Goal: Task Accomplishment & Management: Use online tool/utility

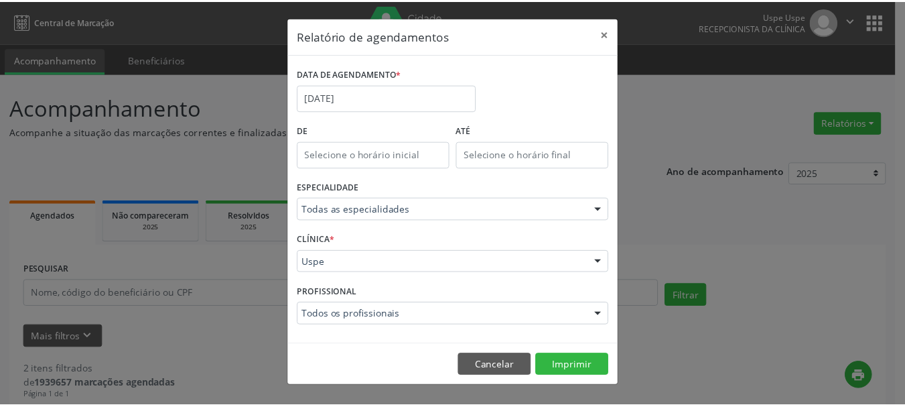
scroll to position [14, 0]
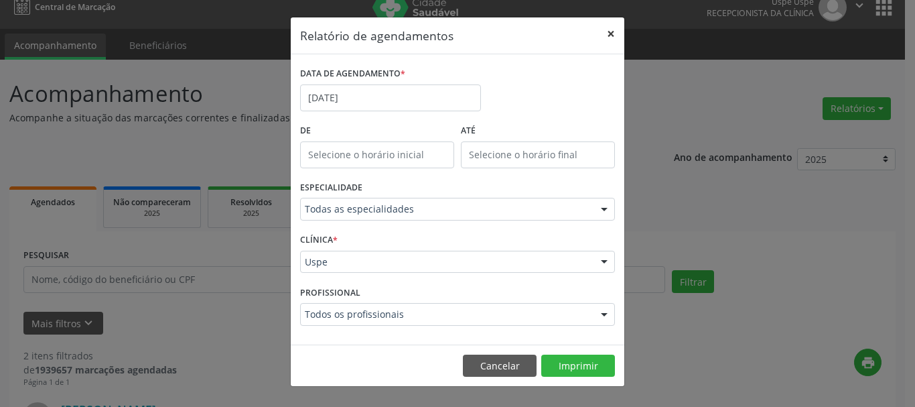
click at [612, 36] on button "×" at bounding box center [611, 33] width 27 height 33
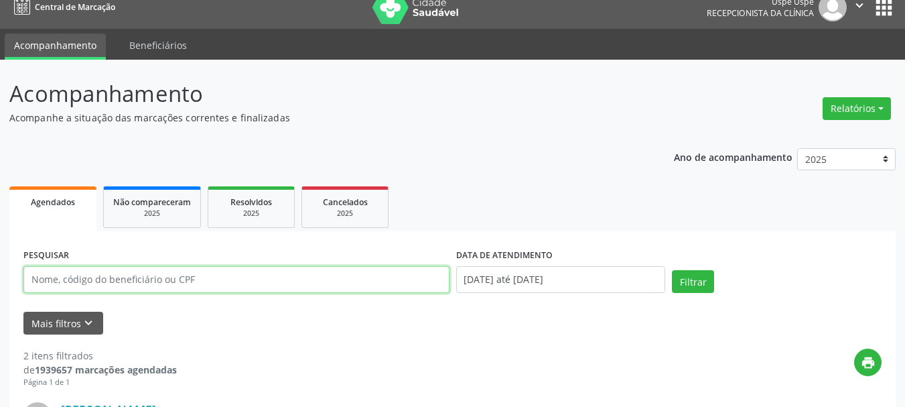
click at [187, 281] on input "text" at bounding box center [236, 279] width 426 height 27
type input "[PERSON_NAME][DATE]"
click at [672, 270] on button "Filtrar" at bounding box center [693, 281] width 42 height 23
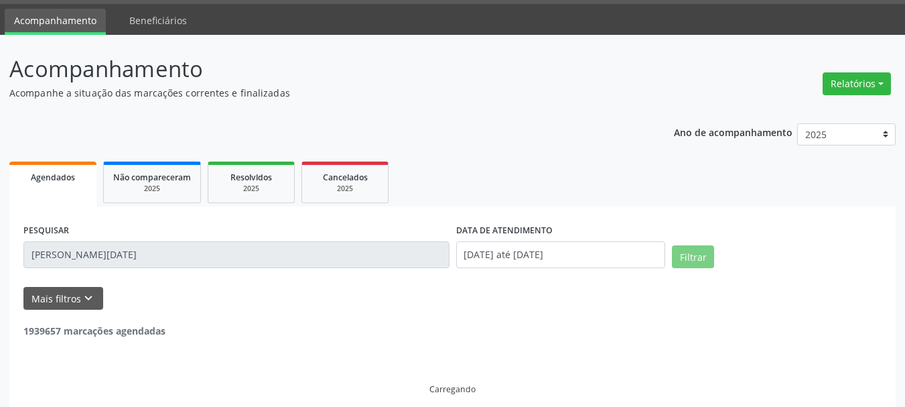
scroll to position [51, 0]
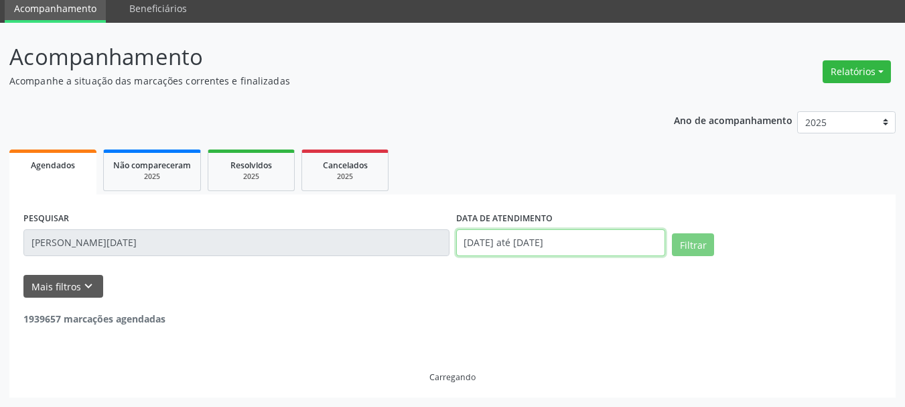
click at [497, 233] on input "[DATE] até [DATE]" at bounding box center [561, 242] width 210 height 27
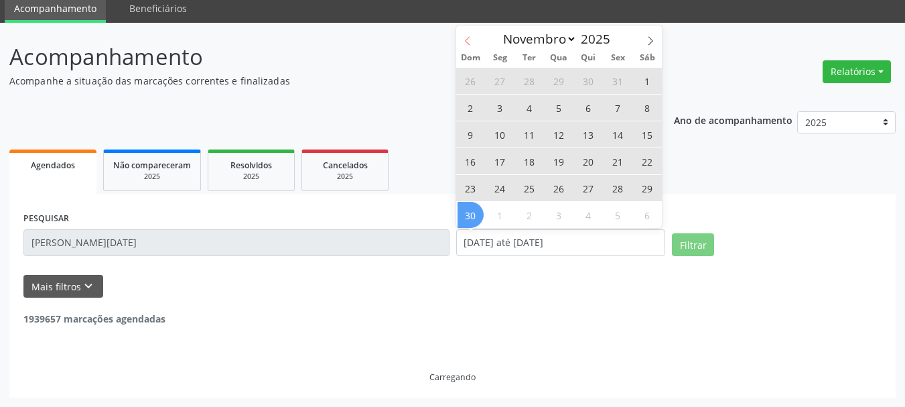
click at [468, 38] on icon at bounding box center [467, 40] width 9 height 9
select select "9"
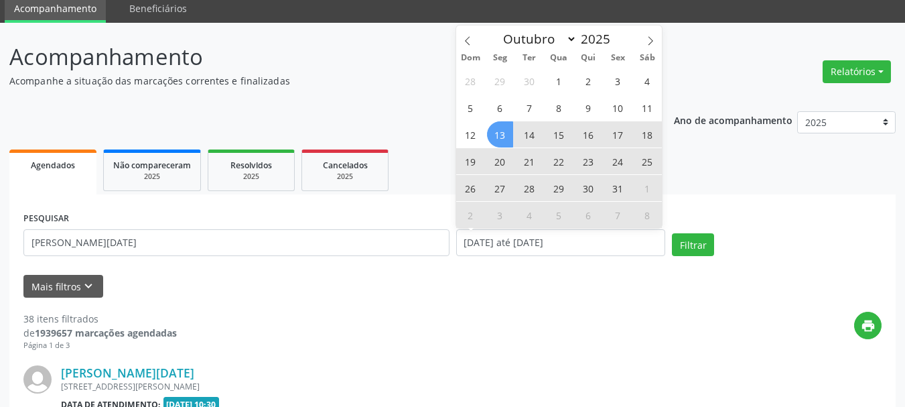
click at [618, 133] on span "17" at bounding box center [618, 134] width 26 height 26
type input "[DATE]"
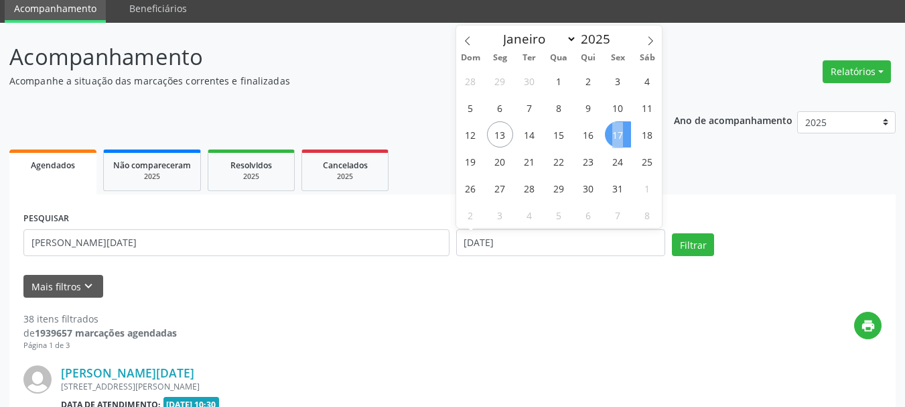
click at [618, 133] on span "17" at bounding box center [618, 134] width 26 height 26
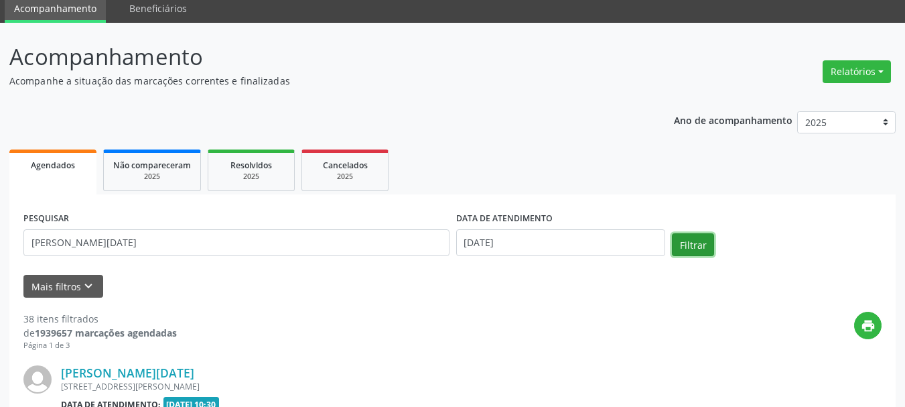
click at [684, 237] on button "Filtrar" at bounding box center [693, 244] width 42 height 23
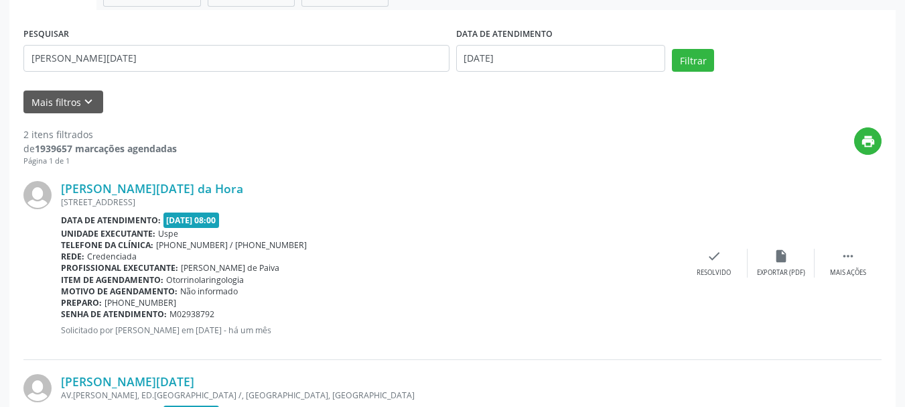
scroll to position [204, 0]
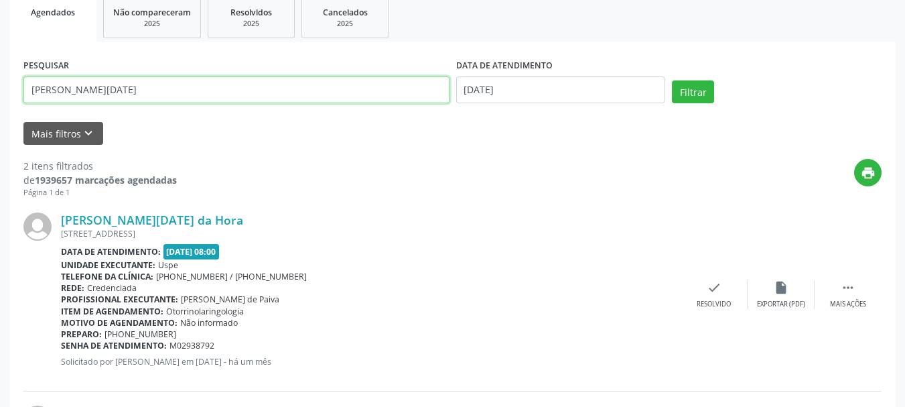
click at [311, 91] on input "[PERSON_NAME][DATE]" at bounding box center [236, 89] width 426 height 27
click at [672, 80] on button "Filtrar" at bounding box center [693, 91] width 42 height 23
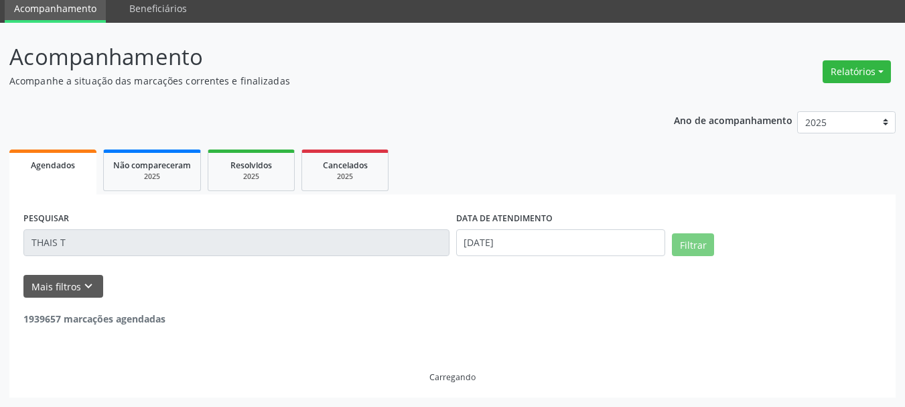
scroll to position [7, 0]
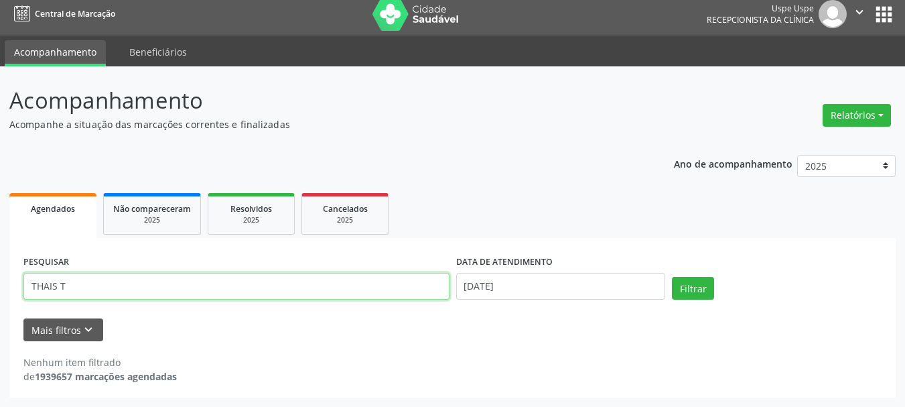
drag, startPoint x: 191, startPoint y: 282, endPoint x: 167, endPoint y: 281, distance: 24.2
click at [189, 282] on input "THAIS T" at bounding box center [236, 286] width 426 height 27
click at [672, 277] on button "Filtrar" at bounding box center [693, 288] width 42 height 23
click at [387, 281] on input "TAYS T" at bounding box center [236, 286] width 426 height 27
type input "TAYS"
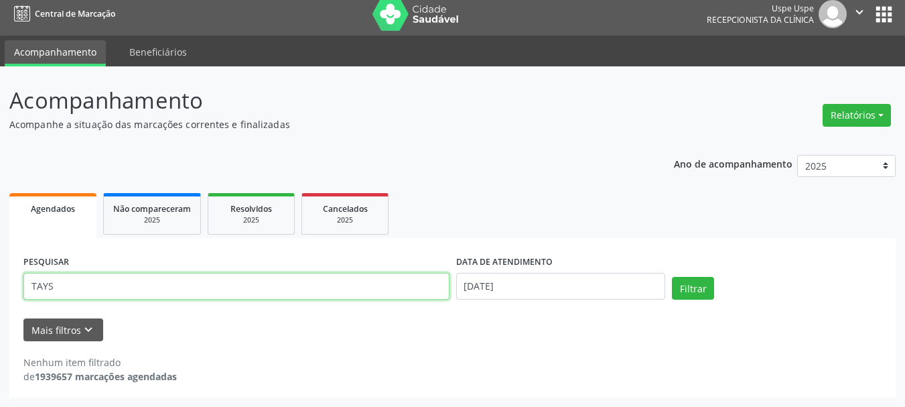
click at [672, 277] on button "Filtrar" at bounding box center [693, 288] width 42 height 23
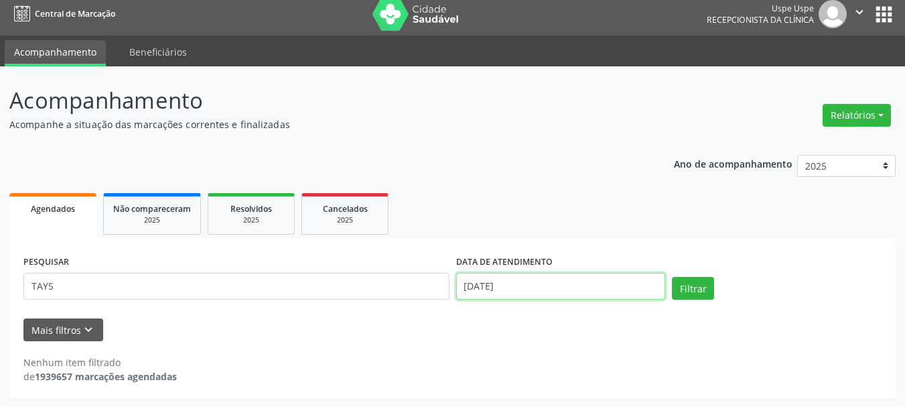
click at [495, 289] on input "[DATE]" at bounding box center [561, 286] width 210 height 27
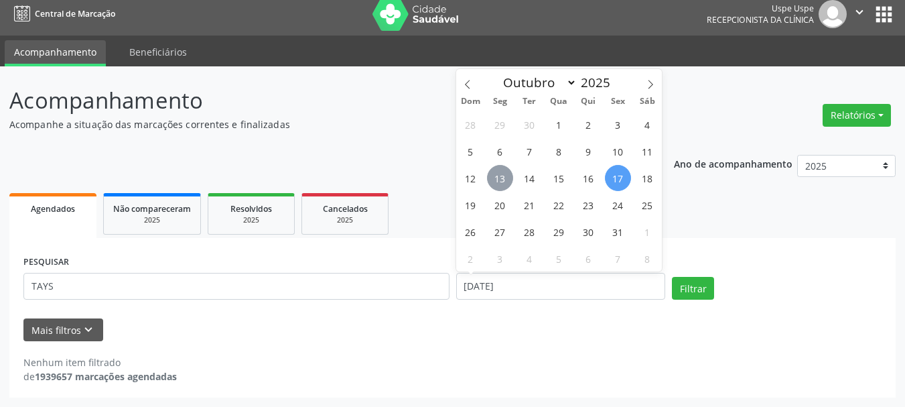
click at [505, 172] on span "13" at bounding box center [500, 178] width 26 height 26
type input "[DATE]"
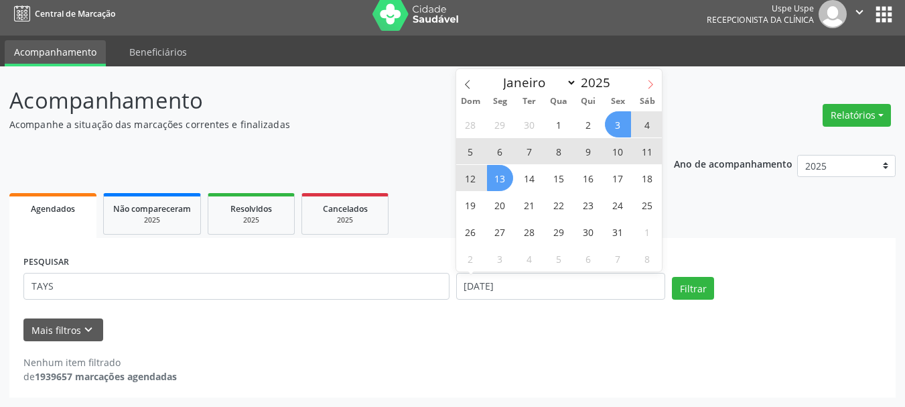
click at [649, 80] on icon at bounding box center [650, 84] width 9 height 9
select select "10"
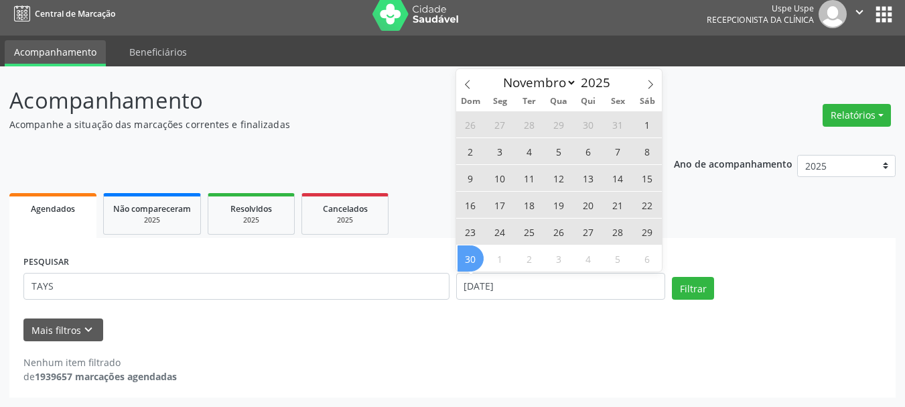
click at [456, 257] on div "26 27 28 29 30 31 1 2 3 4 5 6 7 8 9 10 11 12 13 14 15 16 17 18 19 20 21 22 23 2…" at bounding box center [559, 191] width 206 height 161
drag, startPoint x: 466, startPoint y: 265, endPoint x: 532, endPoint y: 271, distance: 66.6
click at [467, 264] on span "30" at bounding box center [471, 258] width 26 height 26
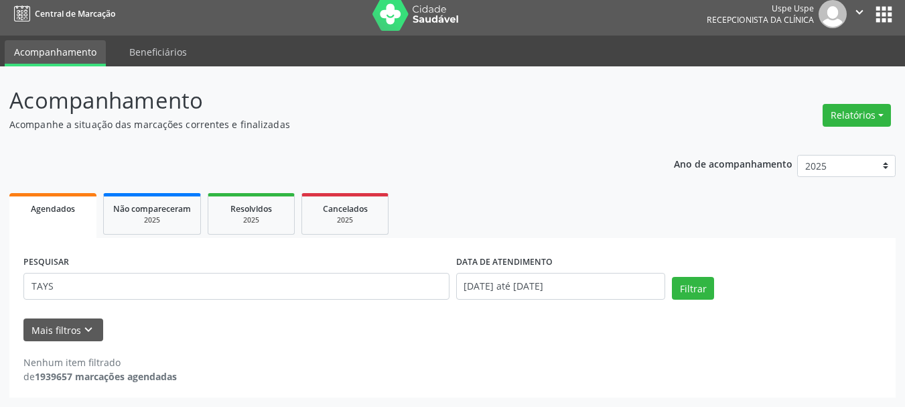
click at [694, 301] on div "Filtrar" at bounding box center [777, 293] width 216 height 32
click at [694, 289] on button "Filtrar" at bounding box center [693, 288] width 42 height 23
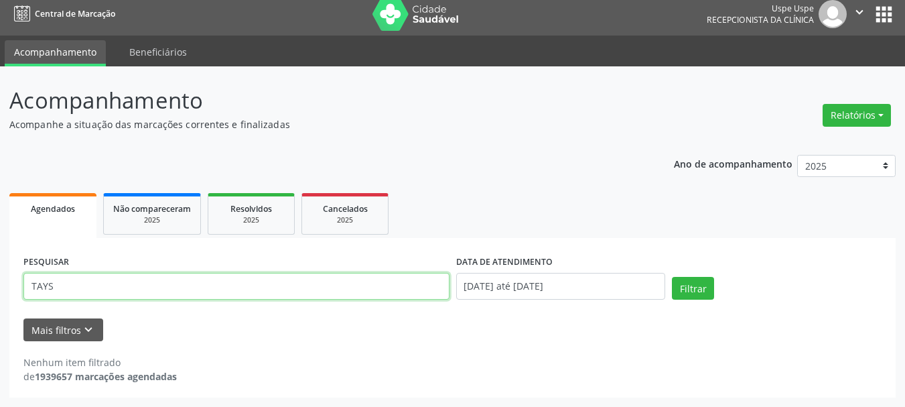
click at [287, 277] on input "TAYS" at bounding box center [236, 286] width 426 height 27
click at [830, 112] on button "Relatórios" at bounding box center [857, 115] width 68 height 23
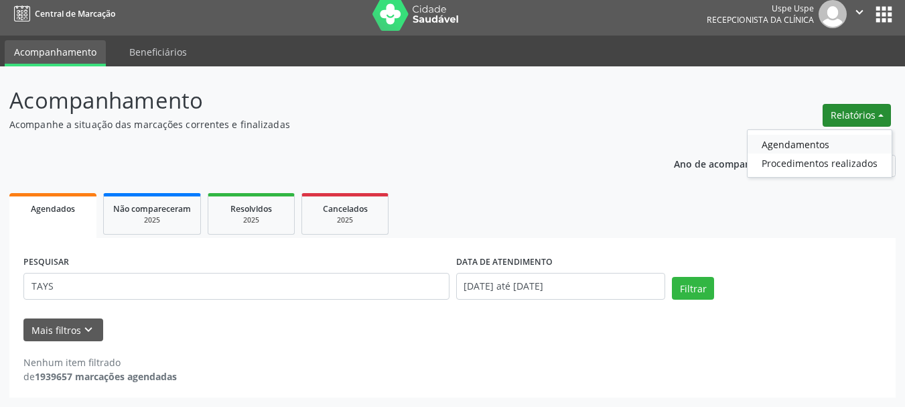
click at [815, 143] on link "Agendamentos" at bounding box center [820, 144] width 144 height 19
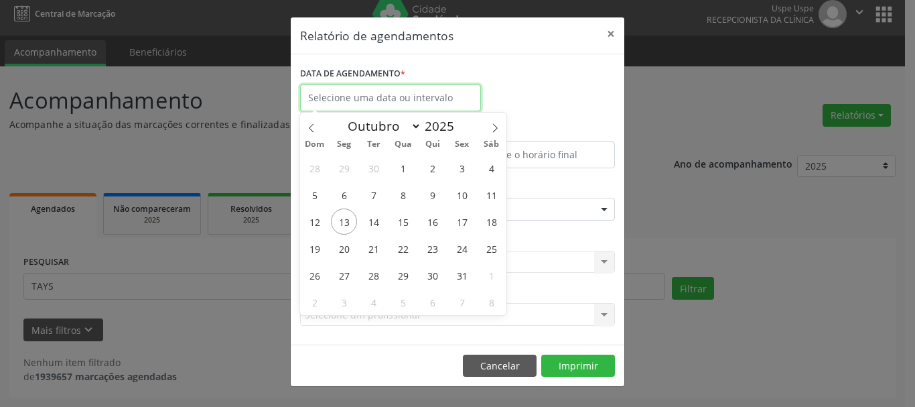
click at [424, 104] on input "text" at bounding box center [390, 97] width 181 height 27
click at [453, 222] on span "17" at bounding box center [462, 221] width 26 height 26
type input "[DATE]"
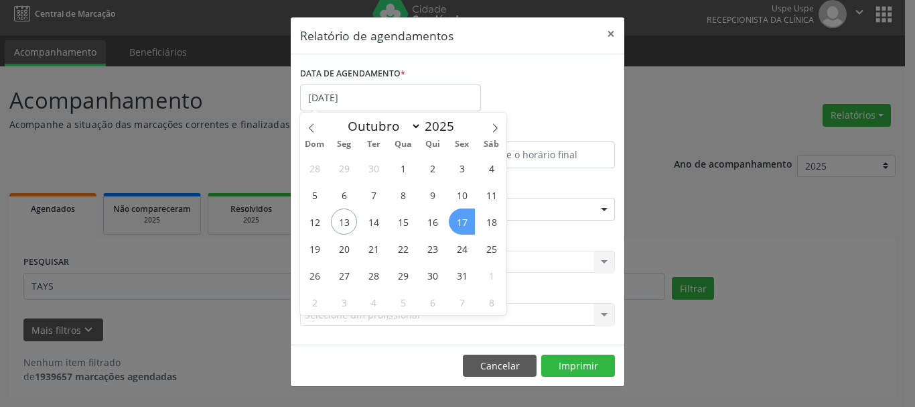
click at [453, 222] on span "17" at bounding box center [462, 221] width 26 height 26
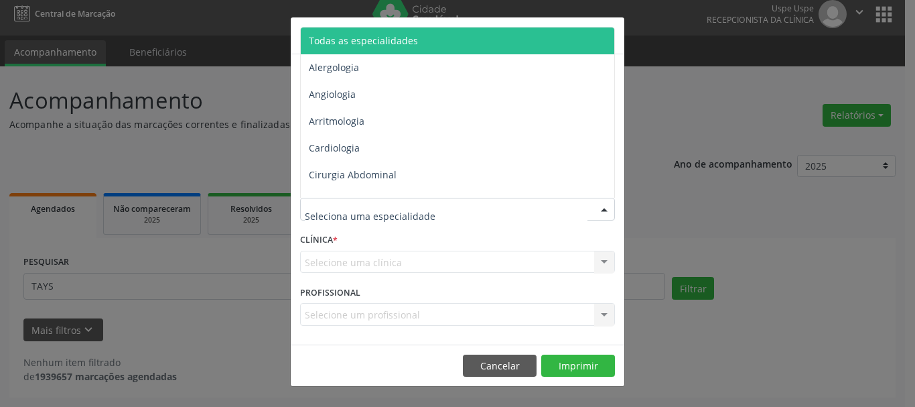
click at [350, 39] on span "Todas as especialidades" at bounding box center [363, 40] width 109 height 13
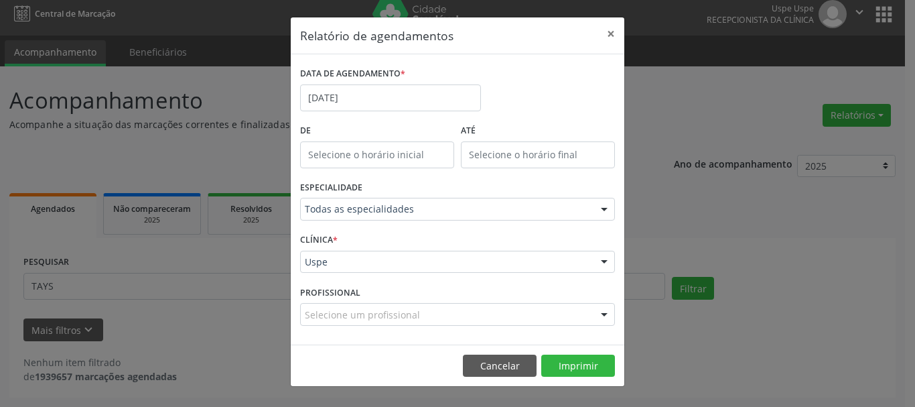
click at [336, 271] on div "Uspe" at bounding box center [457, 262] width 315 height 23
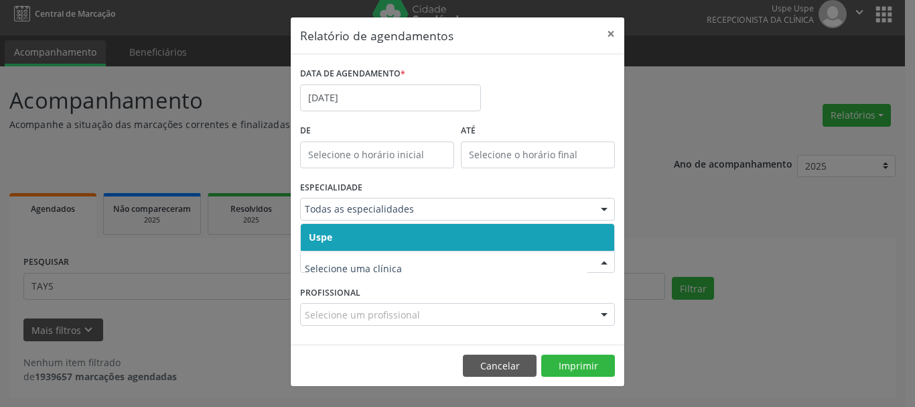
click at [330, 251] on div at bounding box center [457, 262] width 315 height 23
click at [323, 235] on span "Uspe" at bounding box center [320, 237] width 23 height 13
click at [323, 233] on span "Uspe" at bounding box center [320, 237] width 23 height 13
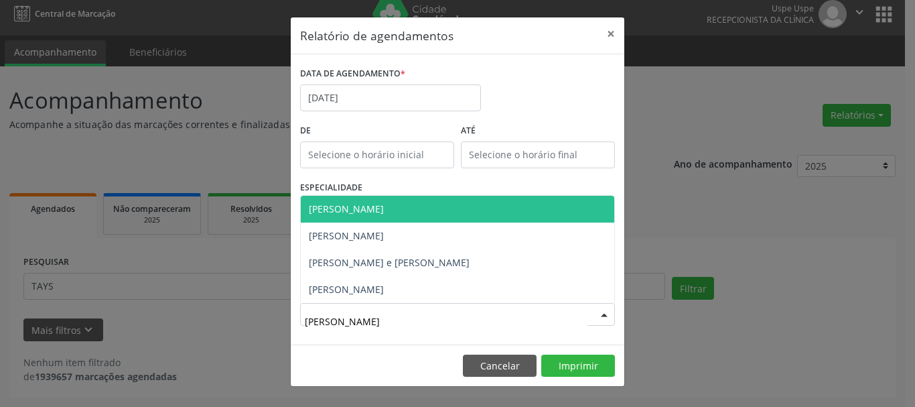
type input "LUCAS"
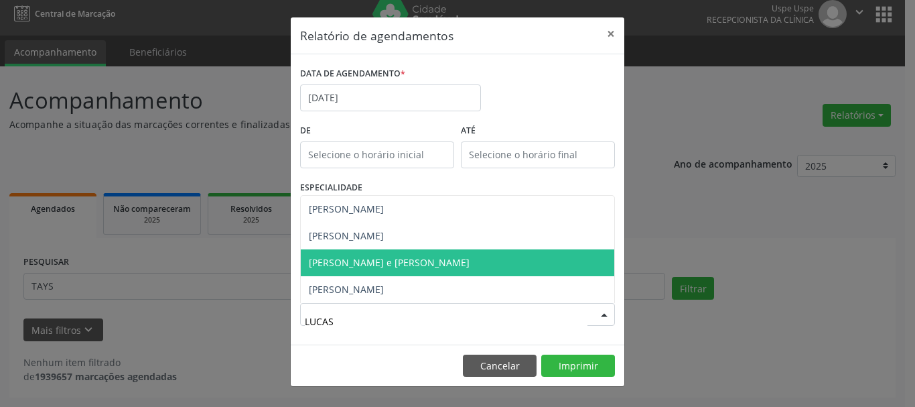
click at [363, 256] on span "[PERSON_NAME] e [PERSON_NAME]" at bounding box center [389, 262] width 161 height 13
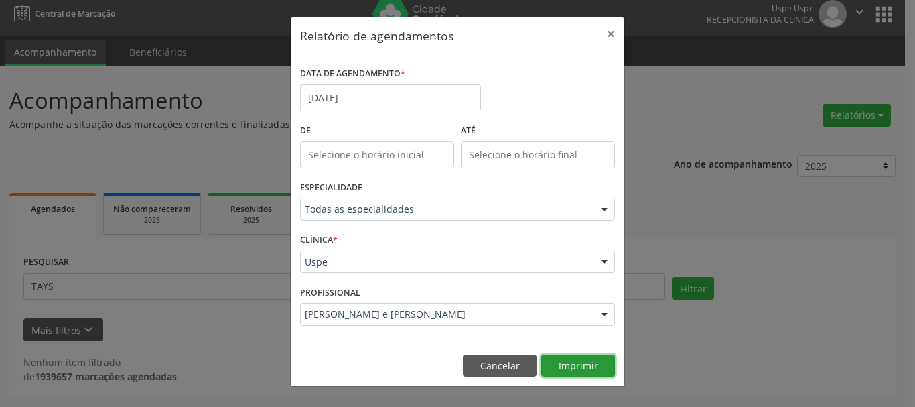
click at [592, 365] on button "Imprimir" at bounding box center [578, 365] width 74 height 23
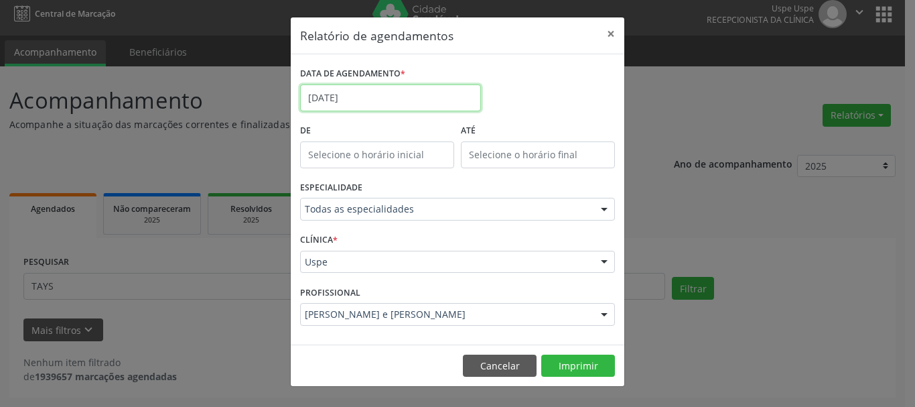
click at [330, 96] on input "[DATE]" at bounding box center [390, 97] width 181 height 27
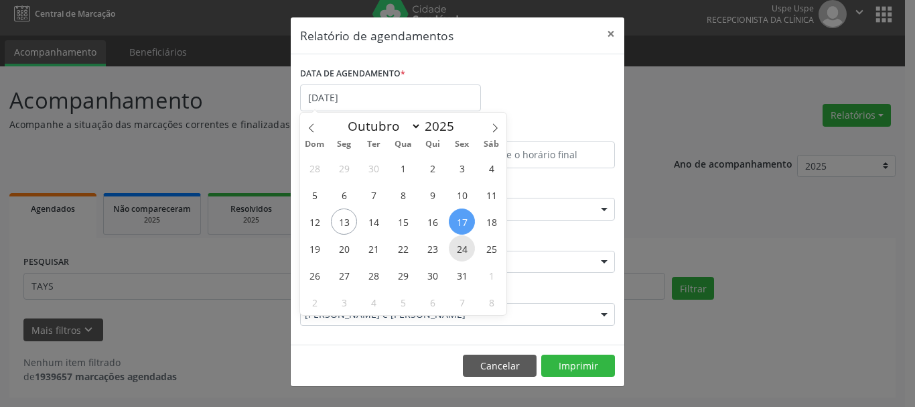
click at [464, 251] on span "24" at bounding box center [462, 248] width 26 height 26
type input "[DATE]"
click at [462, 251] on span "24" at bounding box center [462, 248] width 26 height 26
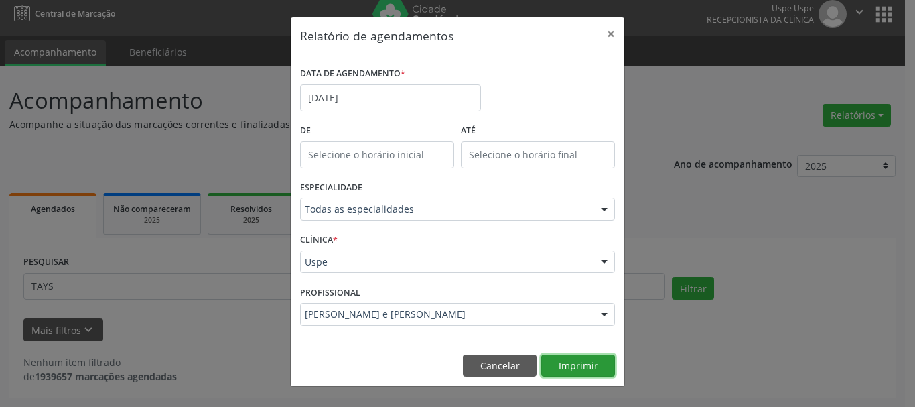
click at [607, 371] on button "Imprimir" at bounding box center [578, 365] width 74 height 23
click at [604, 34] on button "×" at bounding box center [611, 33] width 27 height 33
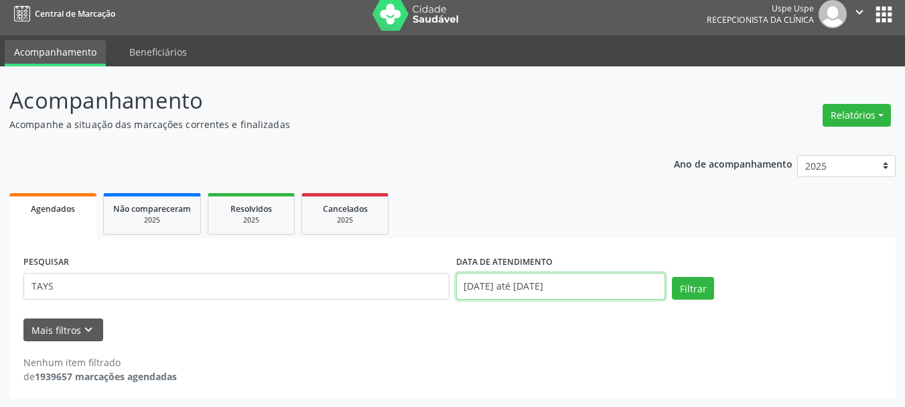
click at [499, 287] on input "[DATE] até [DATE]" at bounding box center [561, 286] width 210 height 27
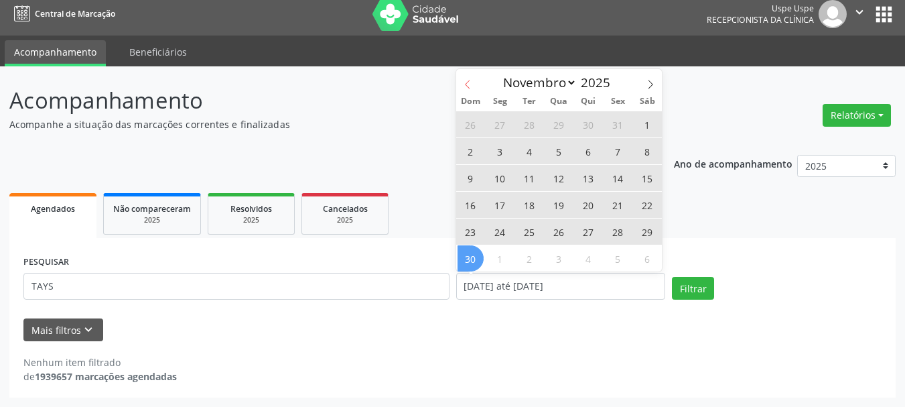
click at [467, 88] on icon at bounding box center [467, 84] width 9 height 9
select select "9"
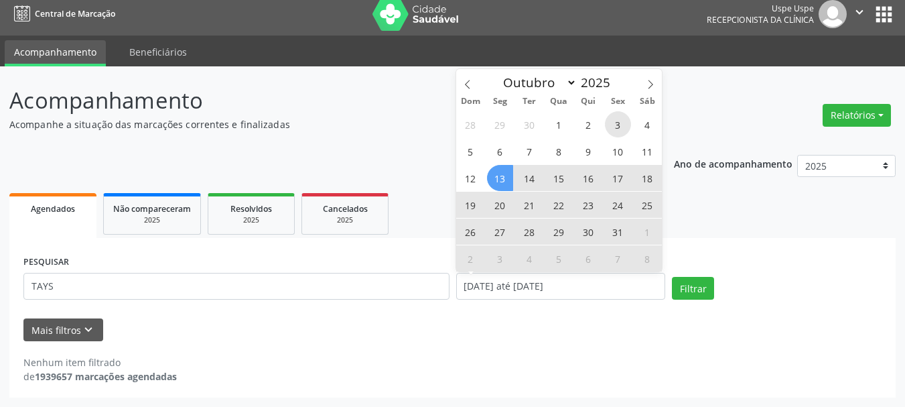
click at [617, 124] on span "3" at bounding box center [618, 124] width 26 height 26
type input "[DATE]"
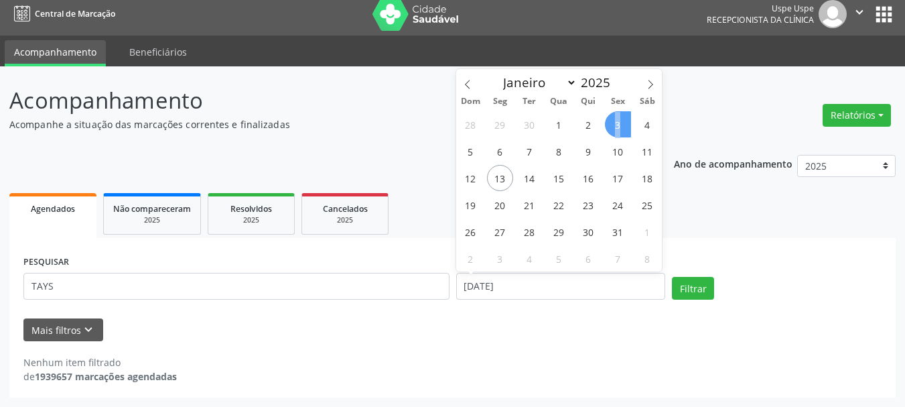
click at [617, 124] on span "3" at bounding box center [618, 124] width 26 height 26
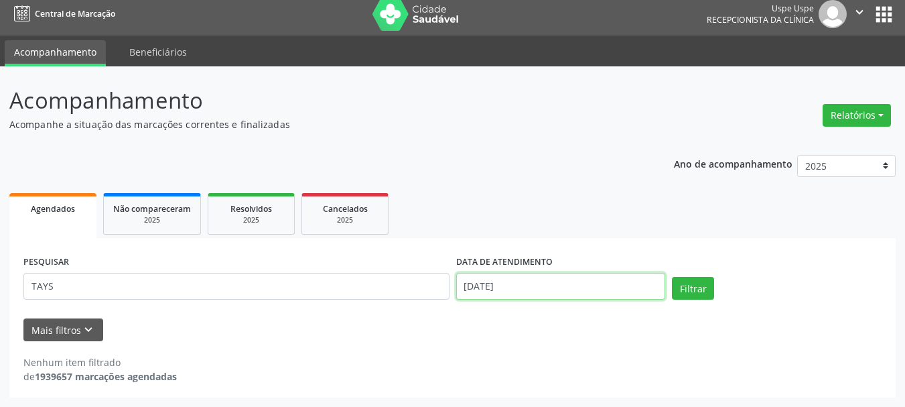
click at [513, 290] on input "[DATE]" at bounding box center [561, 286] width 210 height 27
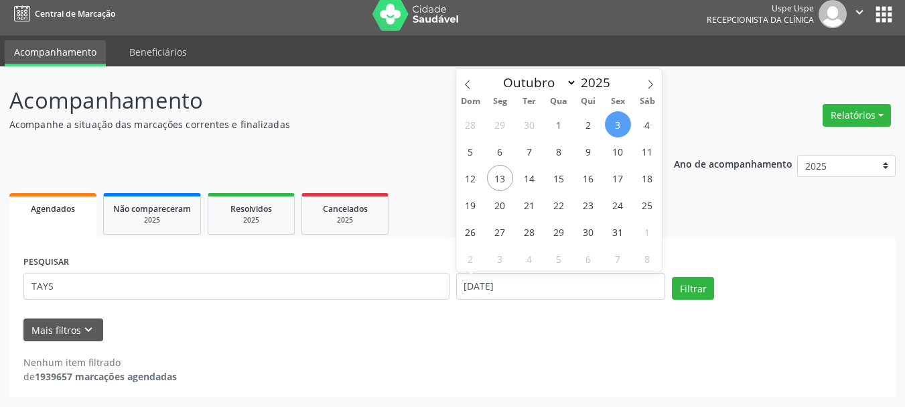
click at [621, 123] on span "3" at bounding box center [618, 124] width 26 height 26
type input "[DATE]"
click at [616, 119] on span "3" at bounding box center [618, 124] width 26 height 26
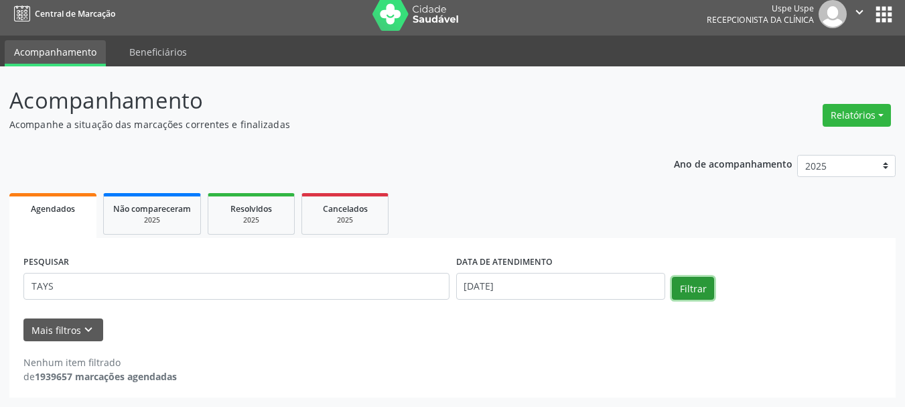
click at [685, 283] on button "Filtrar" at bounding box center [693, 288] width 42 height 23
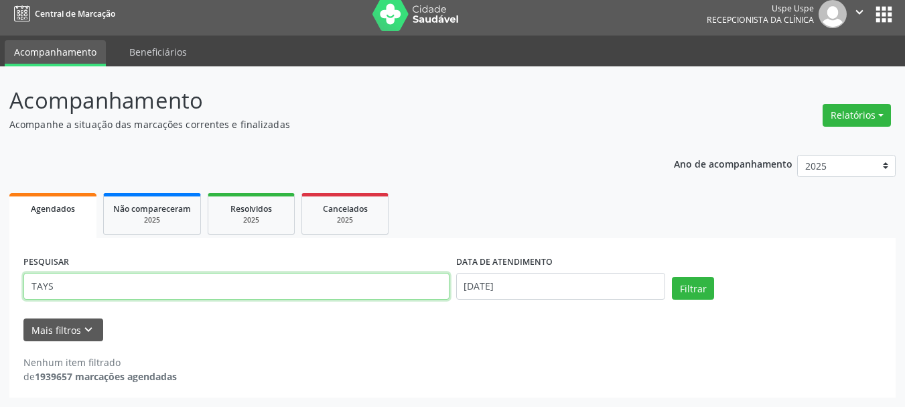
click at [176, 281] on input "TAYS" at bounding box center [236, 286] width 426 height 27
type input "TAYS TATYANA"
click at [672, 277] on button "Filtrar" at bounding box center [693, 288] width 42 height 23
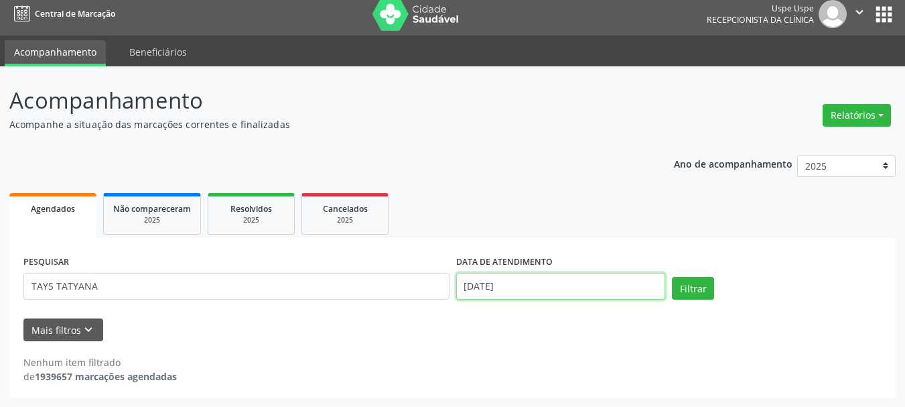
click at [551, 298] on input "[DATE]" at bounding box center [561, 286] width 210 height 27
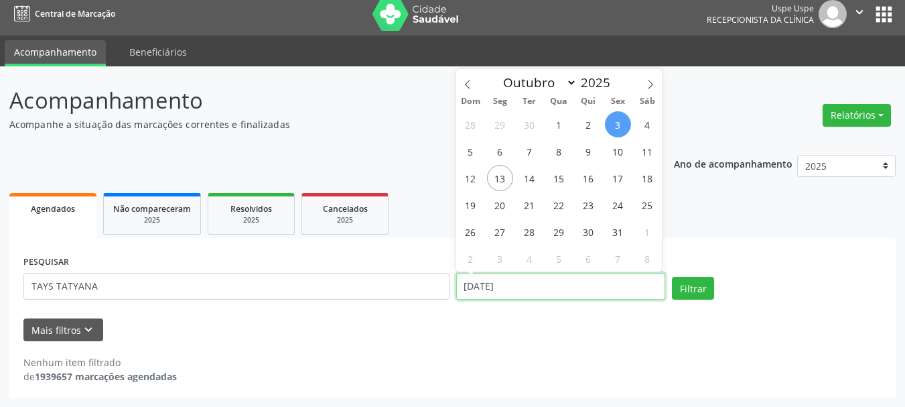
click at [533, 276] on input "[DATE]" at bounding box center [561, 286] width 210 height 27
click at [613, 182] on span "17" at bounding box center [618, 178] width 26 height 26
type input "[DATE]"
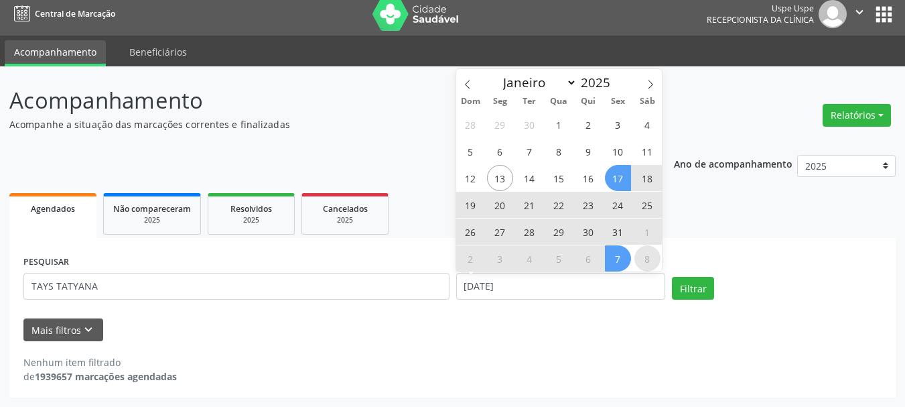
click at [652, 255] on span "8" at bounding box center [648, 258] width 26 height 26
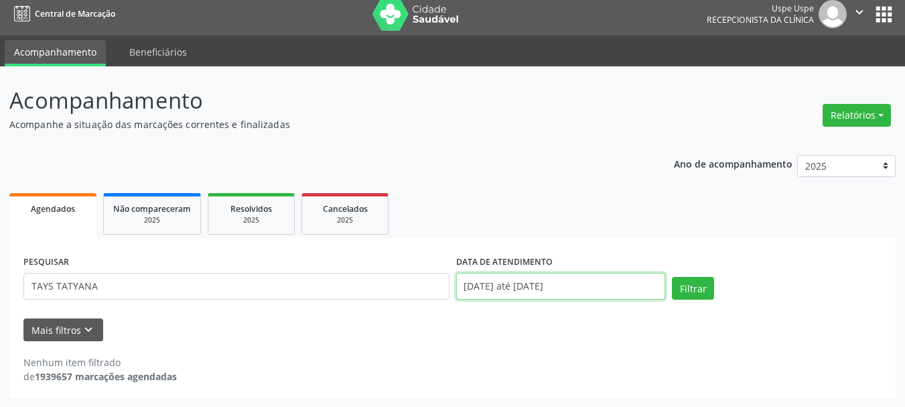
click at [505, 289] on input "[DATE] até [DATE]" at bounding box center [561, 286] width 210 height 27
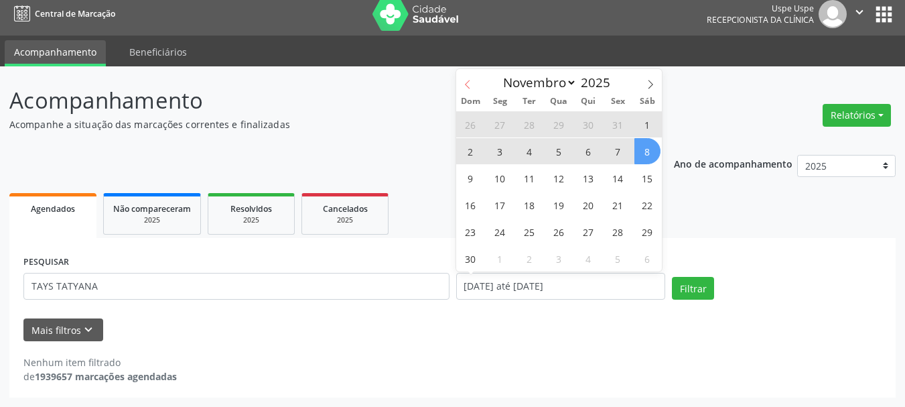
click at [474, 89] on span at bounding box center [467, 80] width 23 height 23
select select "9"
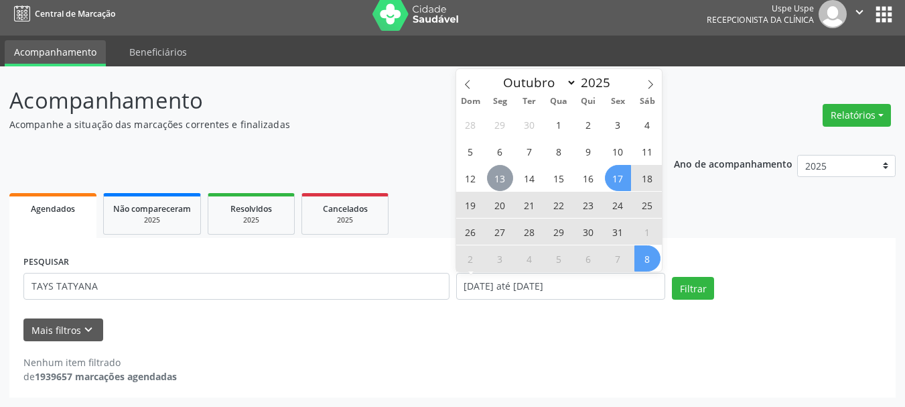
click at [504, 178] on span "13" at bounding box center [500, 178] width 26 height 26
type input "[DATE]"
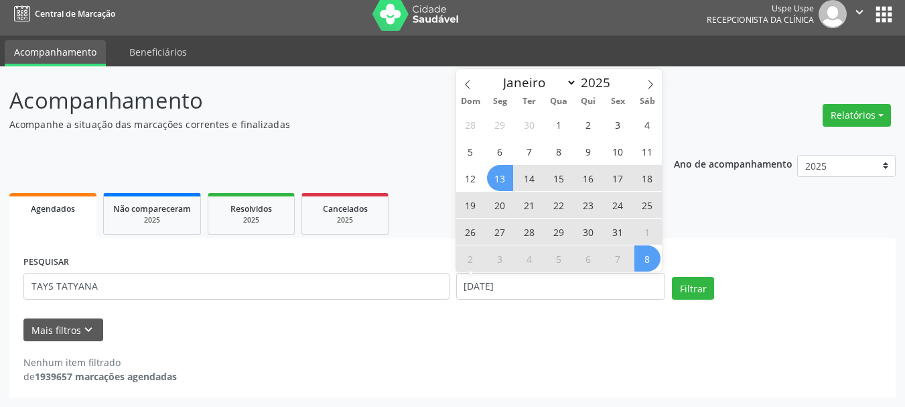
click at [643, 258] on span "8" at bounding box center [648, 258] width 26 height 26
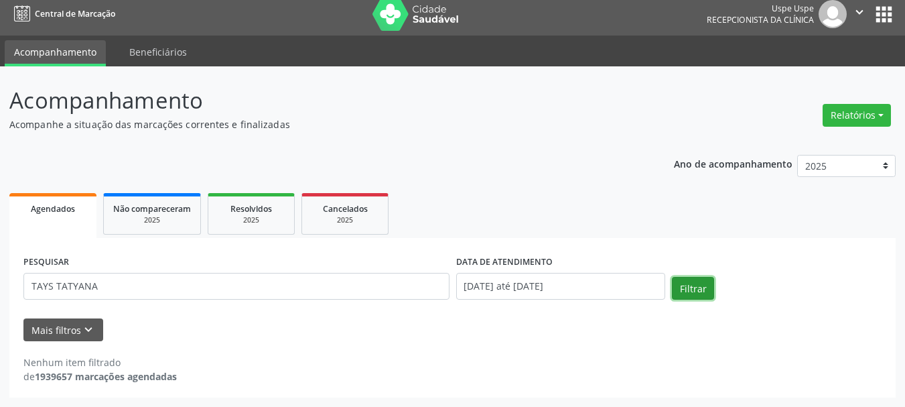
click at [684, 296] on button "Filtrar" at bounding box center [693, 288] width 42 height 23
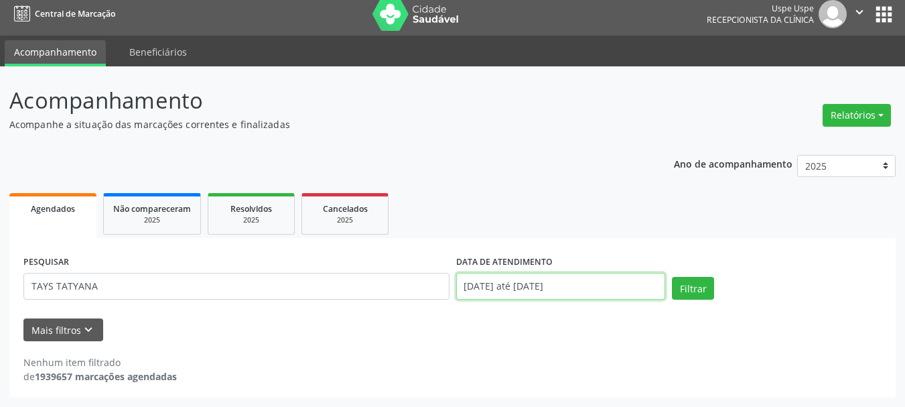
click at [517, 284] on input "[DATE] até [DATE]" at bounding box center [561, 286] width 210 height 27
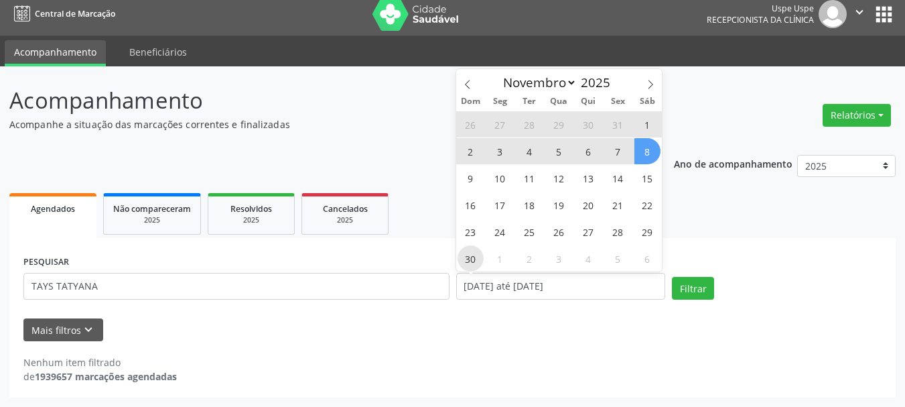
click at [480, 257] on span "30" at bounding box center [471, 258] width 26 height 26
type input "[DATE]"
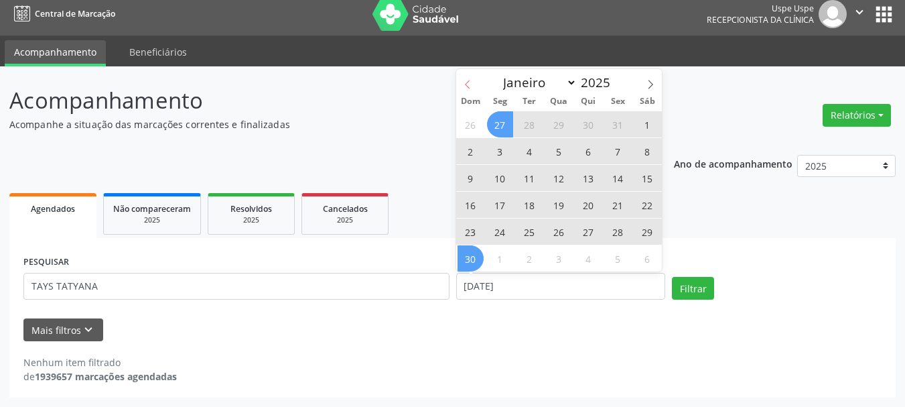
click at [472, 81] on icon at bounding box center [467, 84] width 9 height 9
select select "9"
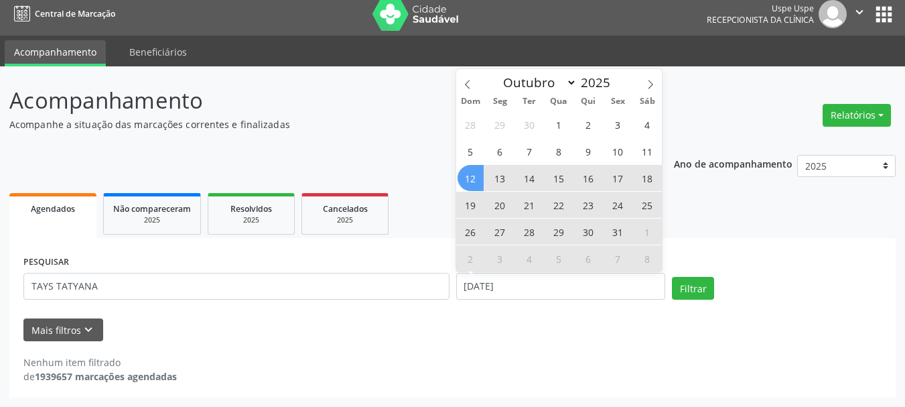
click at [463, 178] on span "12" at bounding box center [471, 178] width 26 height 26
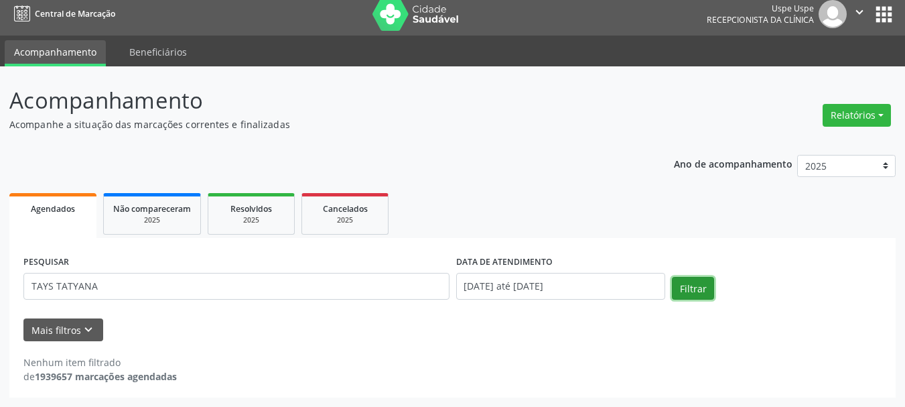
click at [677, 279] on button "Filtrar" at bounding box center [693, 288] width 42 height 23
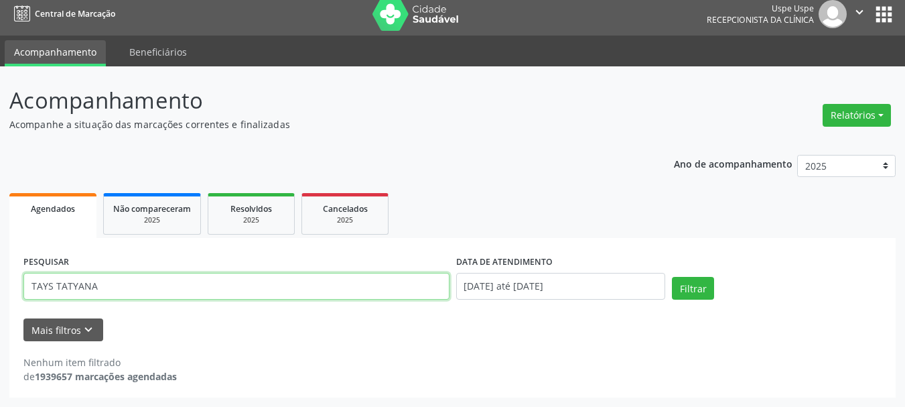
click at [251, 289] on input "TAYS TATYANA" at bounding box center [236, 286] width 426 height 27
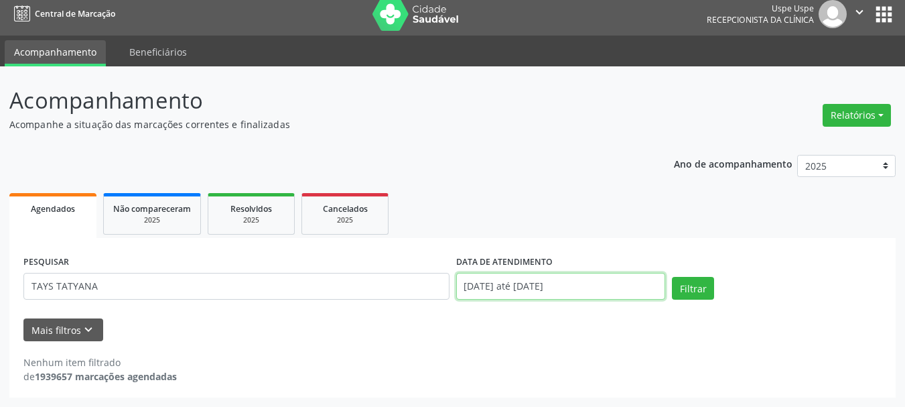
click at [490, 281] on input "[DATE] até [DATE]" at bounding box center [561, 286] width 210 height 27
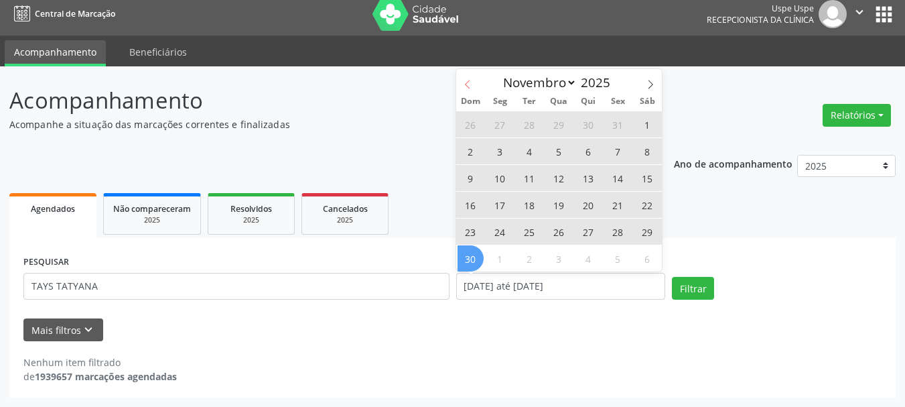
click at [476, 83] on span at bounding box center [467, 80] width 23 height 23
select select "9"
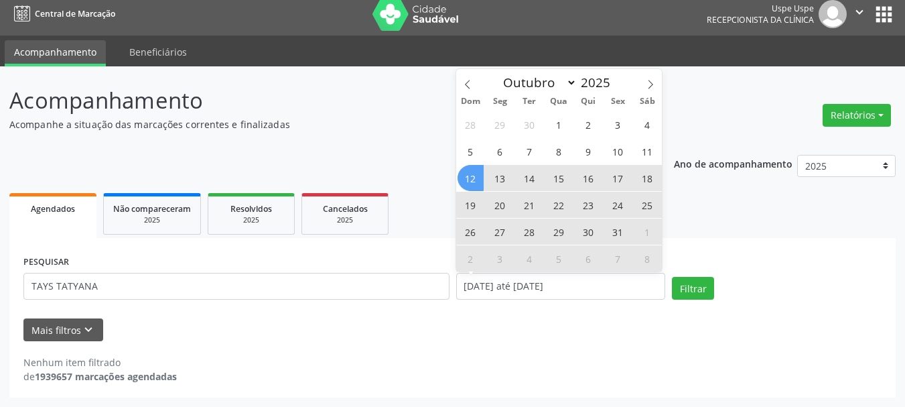
click at [611, 179] on span "17" at bounding box center [618, 178] width 26 height 26
type input "[DATE]"
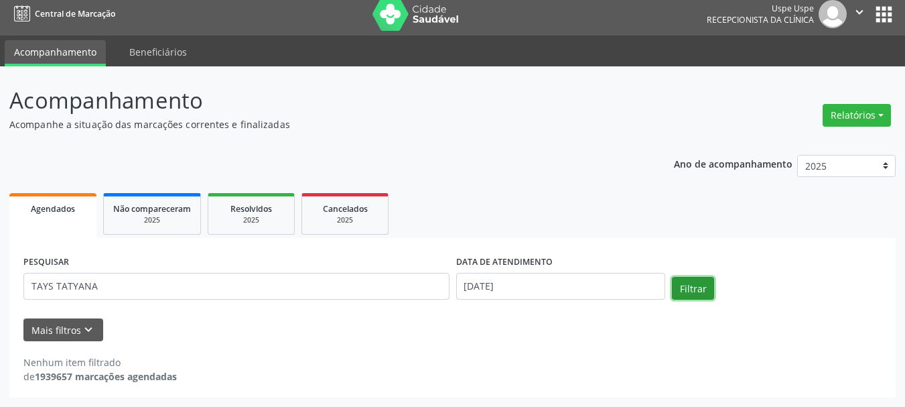
click at [677, 284] on button "Filtrar" at bounding box center [693, 288] width 42 height 23
click at [843, 123] on button "Relatórios" at bounding box center [857, 115] width 68 height 23
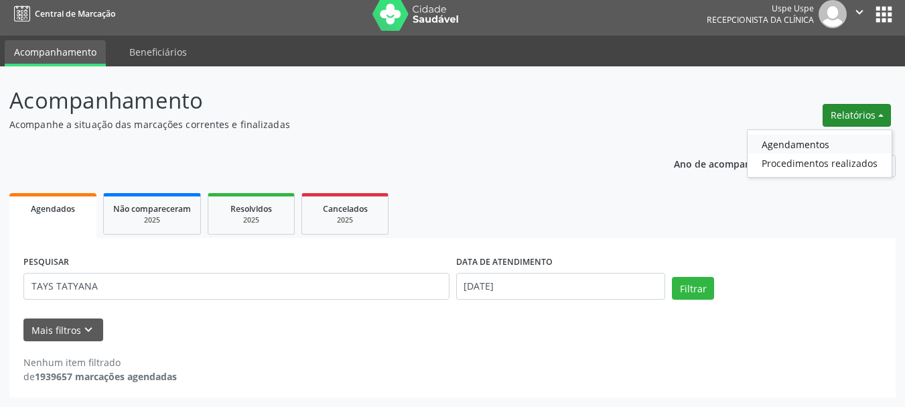
click at [805, 147] on link "Agendamentos" at bounding box center [820, 144] width 144 height 19
select select "9"
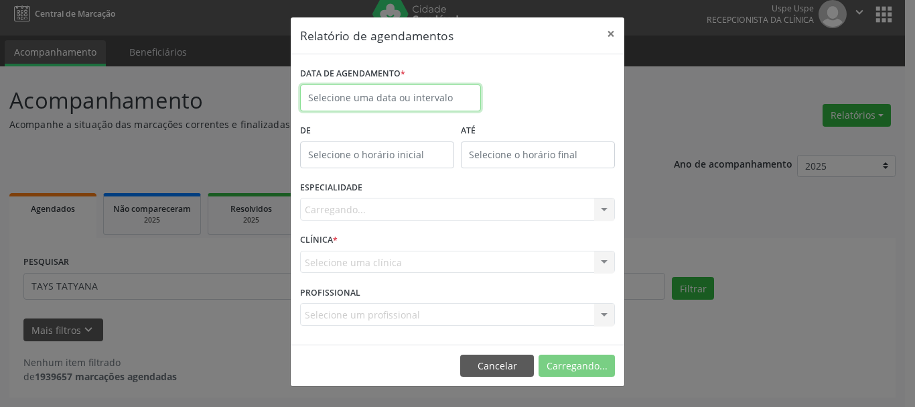
click at [430, 88] on input "text" at bounding box center [390, 97] width 181 height 27
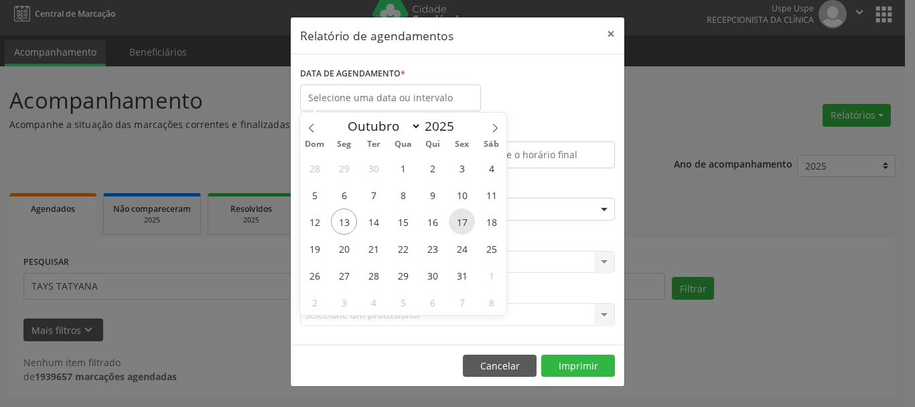
click at [464, 228] on span "17" at bounding box center [462, 221] width 26 height 26
type input "[DATE]"
click at [464, 228] on span "17" at bounding box center [462, 221] width 26 height 26
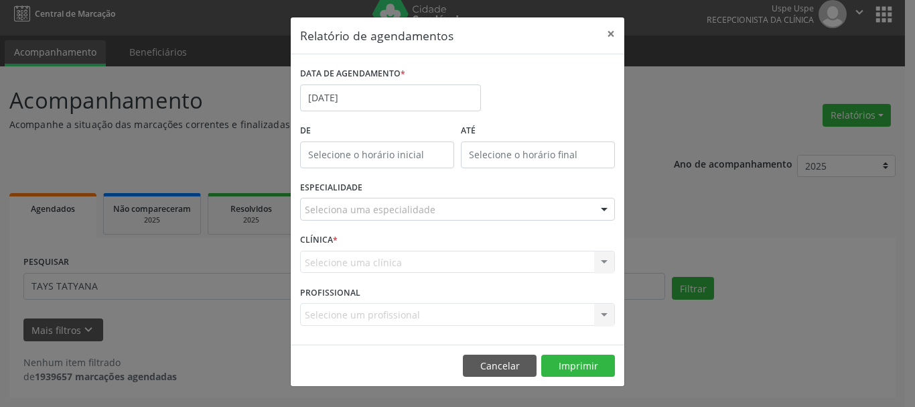
click at [348, 27] on h5 "Relatório de agendamentos" at bounding box center [376, 35] width 153 height 17
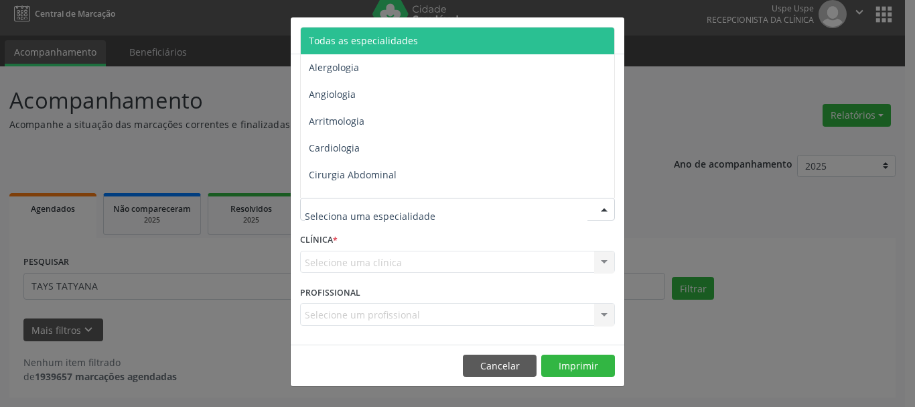
click at [352, 28] on span "Todas as especialidades" at bounding box center [459, 40] width 316 height 27
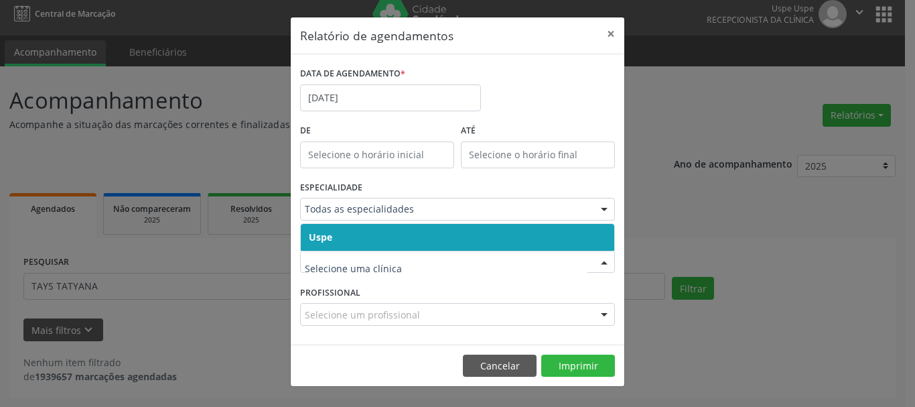
click at [327, 233] on span "Uspe" at bounding box center [320, 237] width 23 height 13
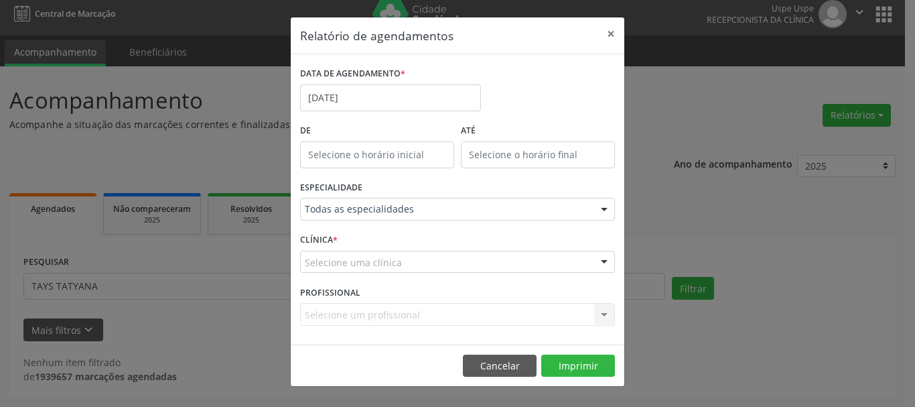
click at [327, 233] on span "Uspe" at bounding box center [320, 237] width 23 height 13
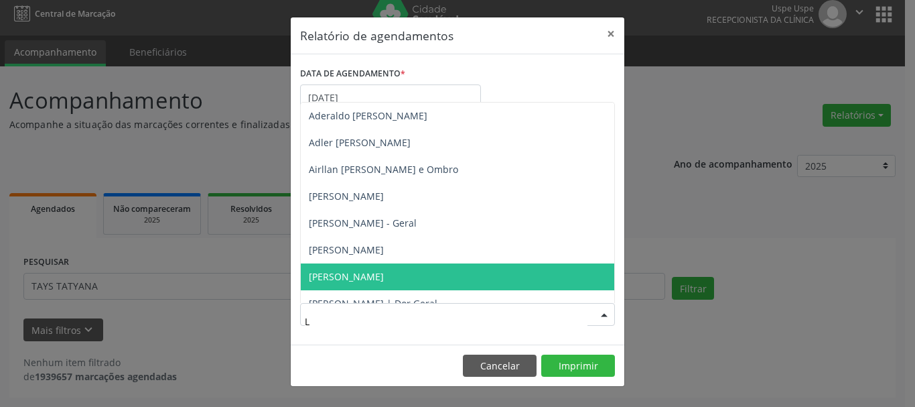
type input "LU"
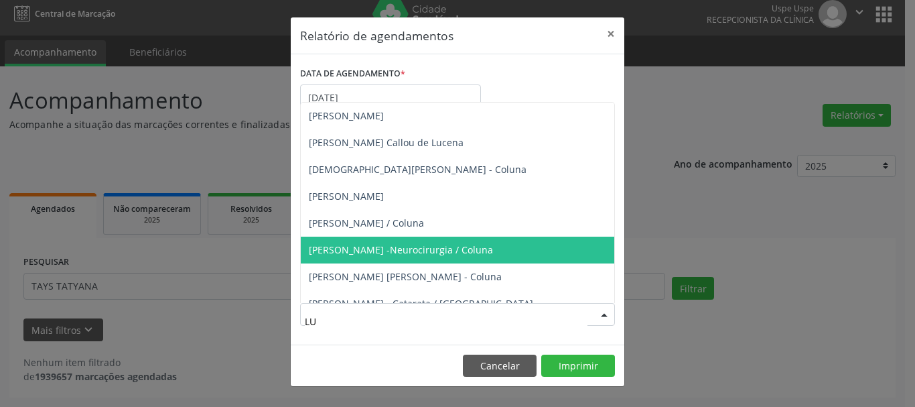
scroll to position [268, 0]
click at [375, 250] on span "[PERSON_NAME] e [PERSON_NAME]" at bounding box center [389, 249] width 161 height 13
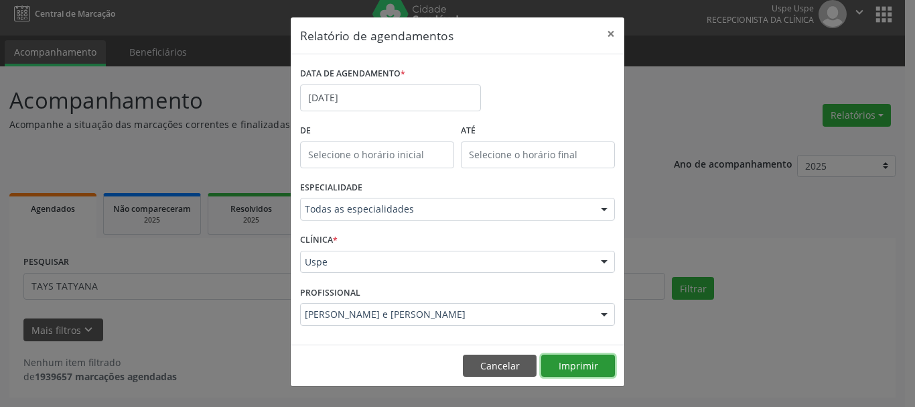
click at [599, 364] on button "Imprimir" at bounding box center [578, 365] width 74 height 23
